Goal: Find specific page/section

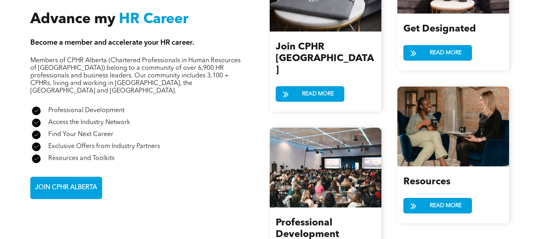
scroll to position [904, 0]
